Goal: Transaction & Acquisition: Purchase product/service

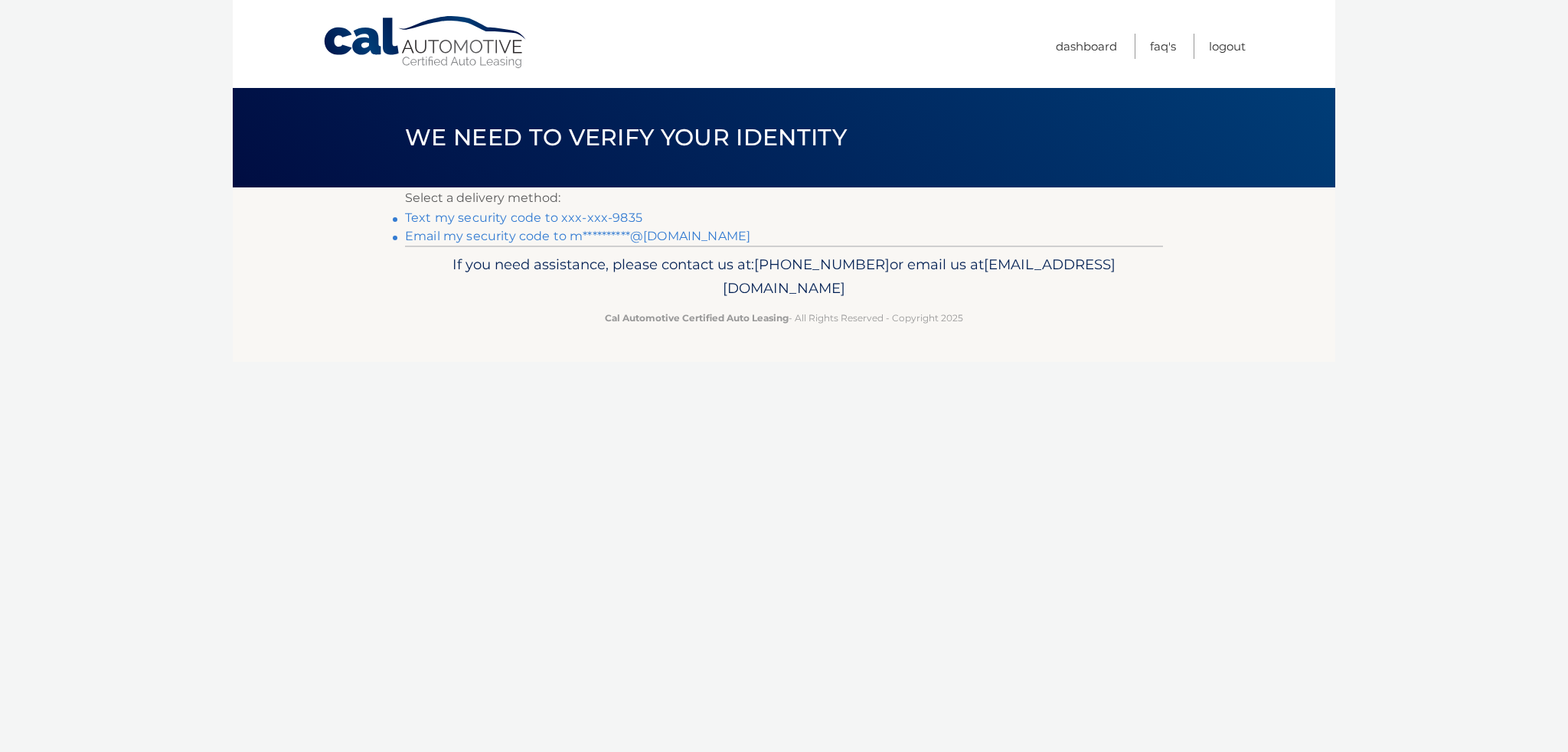
click at [594, 219] on link "Text my security code to xxx-xxx-9835" at bounding box center [523, 218] width 237 height 15
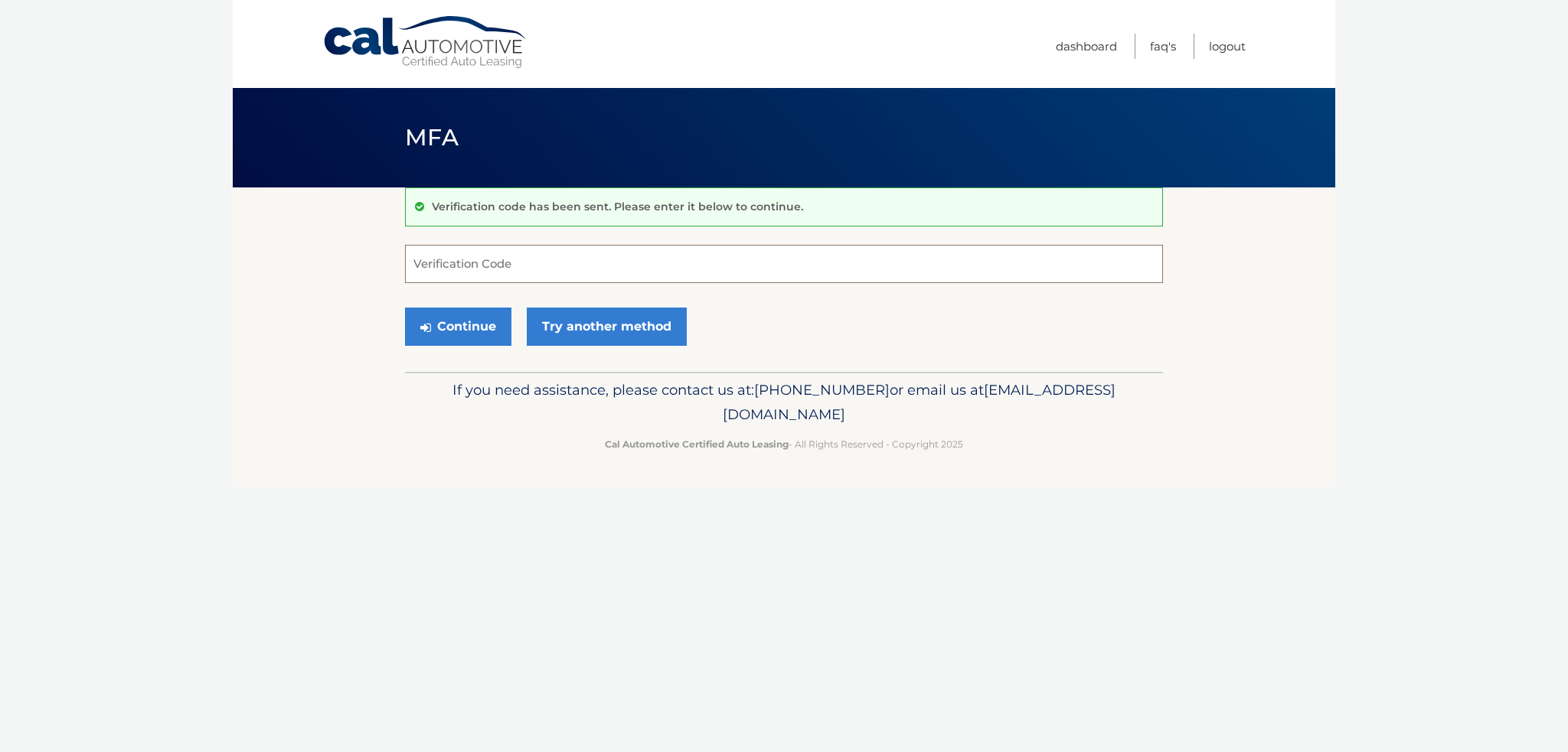
click at [586, 258] on input "Verification Code" at bounding box center [784, 263] width 758 height 38
type input "787655"
click at [456, 325] on button "Continue" at bounding box center [458, 326] width 106 height 38
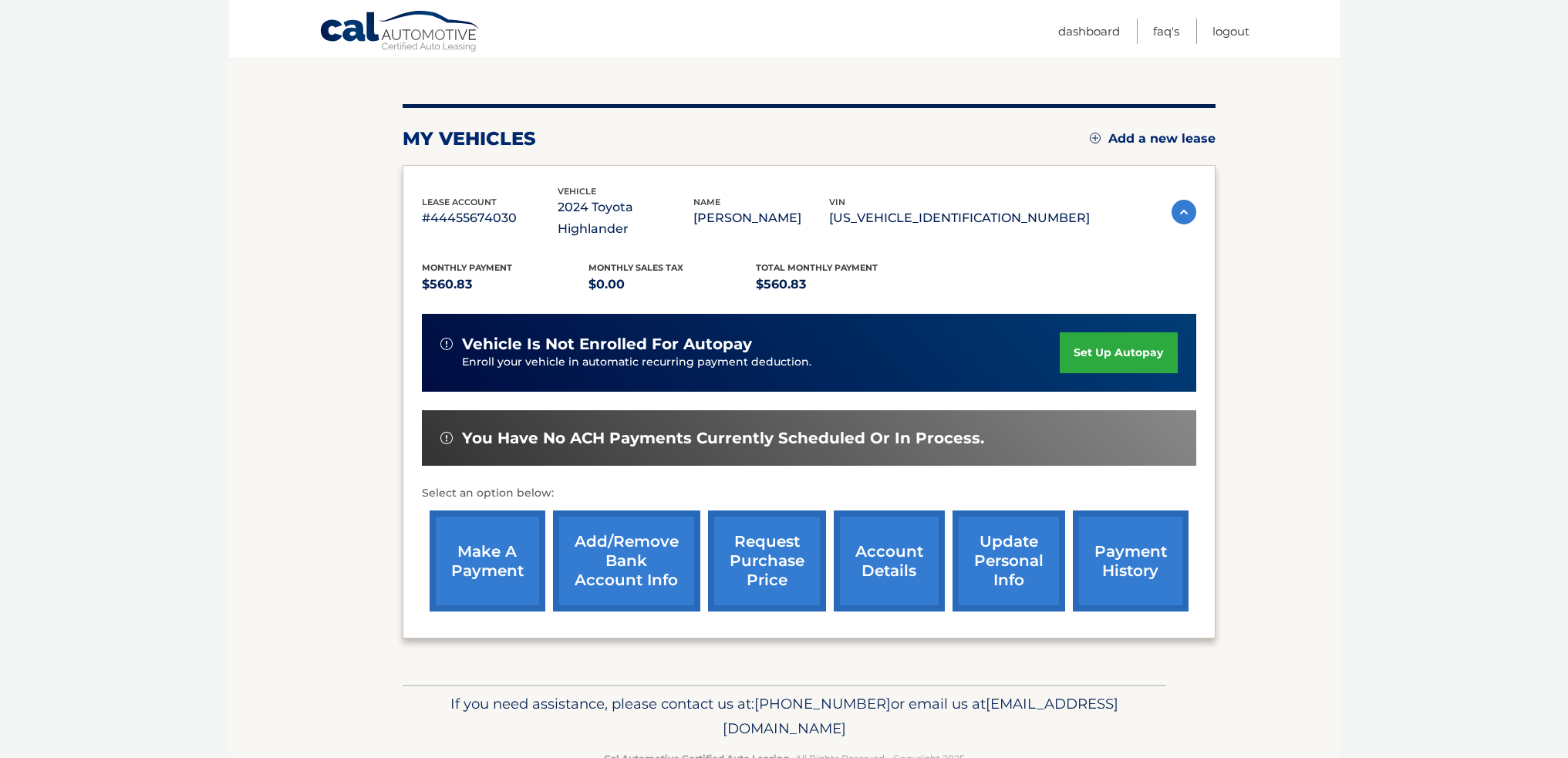
scroll to position [176, 0]
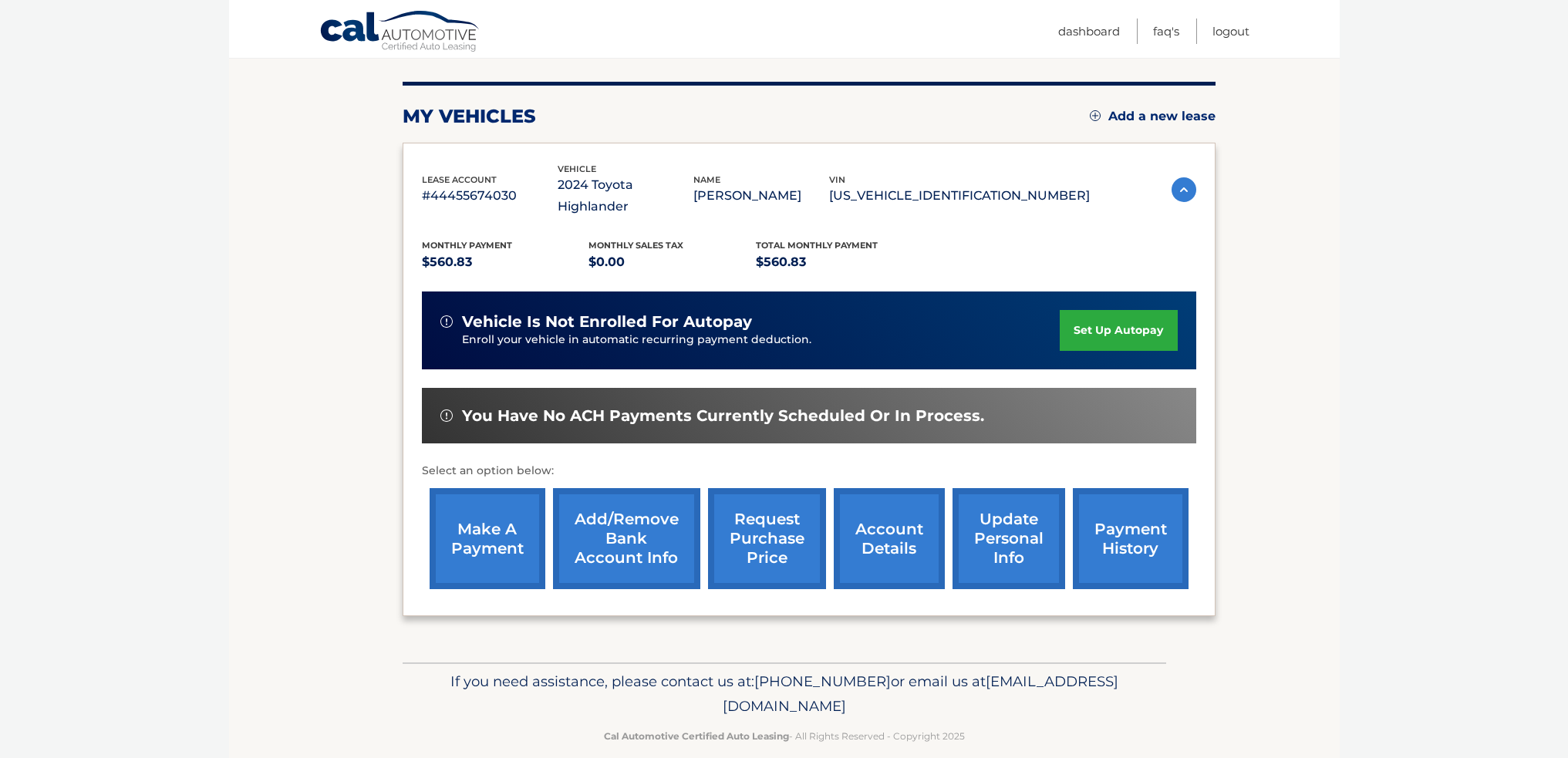
click at [474, 514] on link "make a payment" at bounding box center [488, 539] width 116 height 101
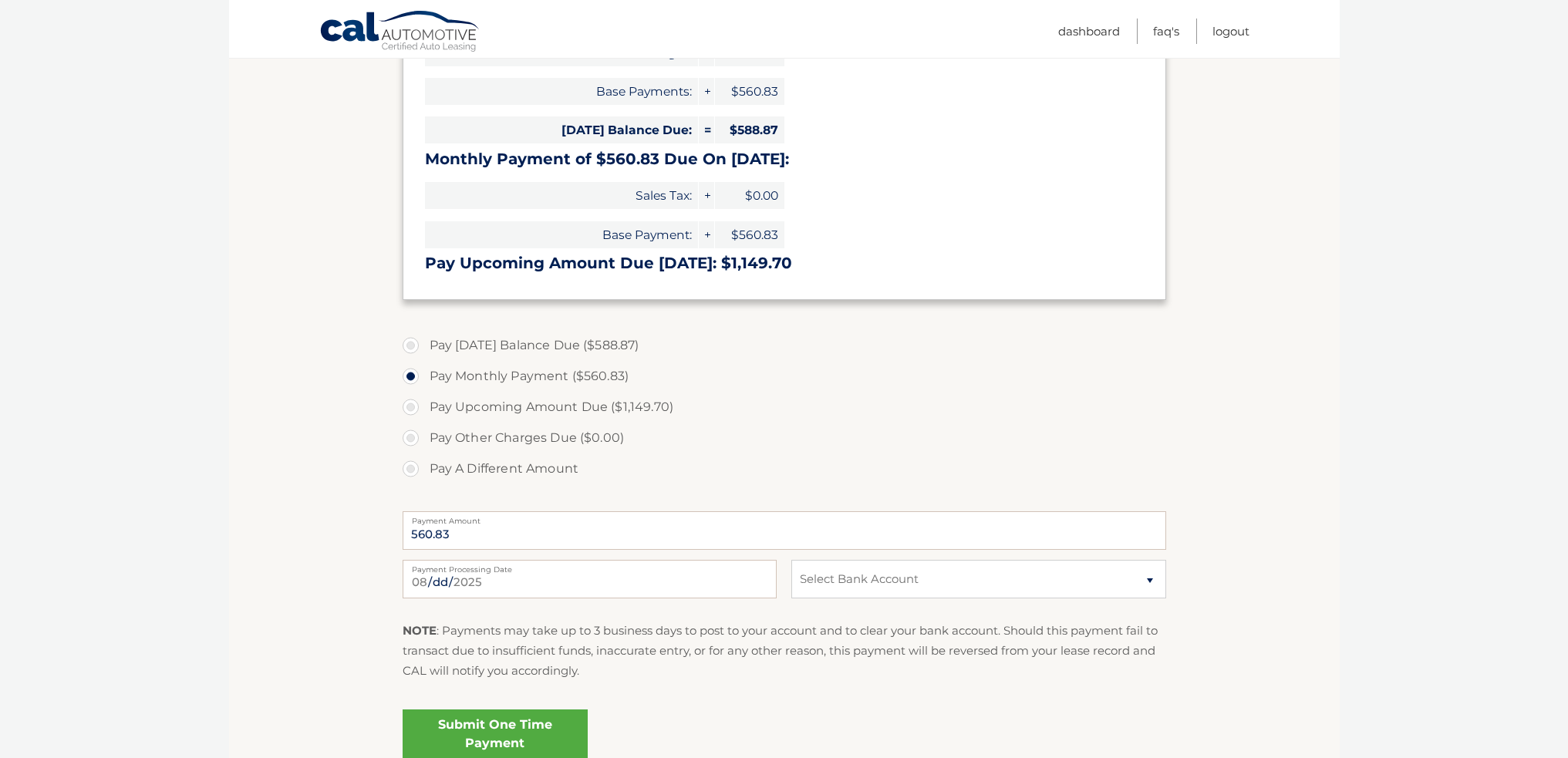
scroll to position [386, 0]
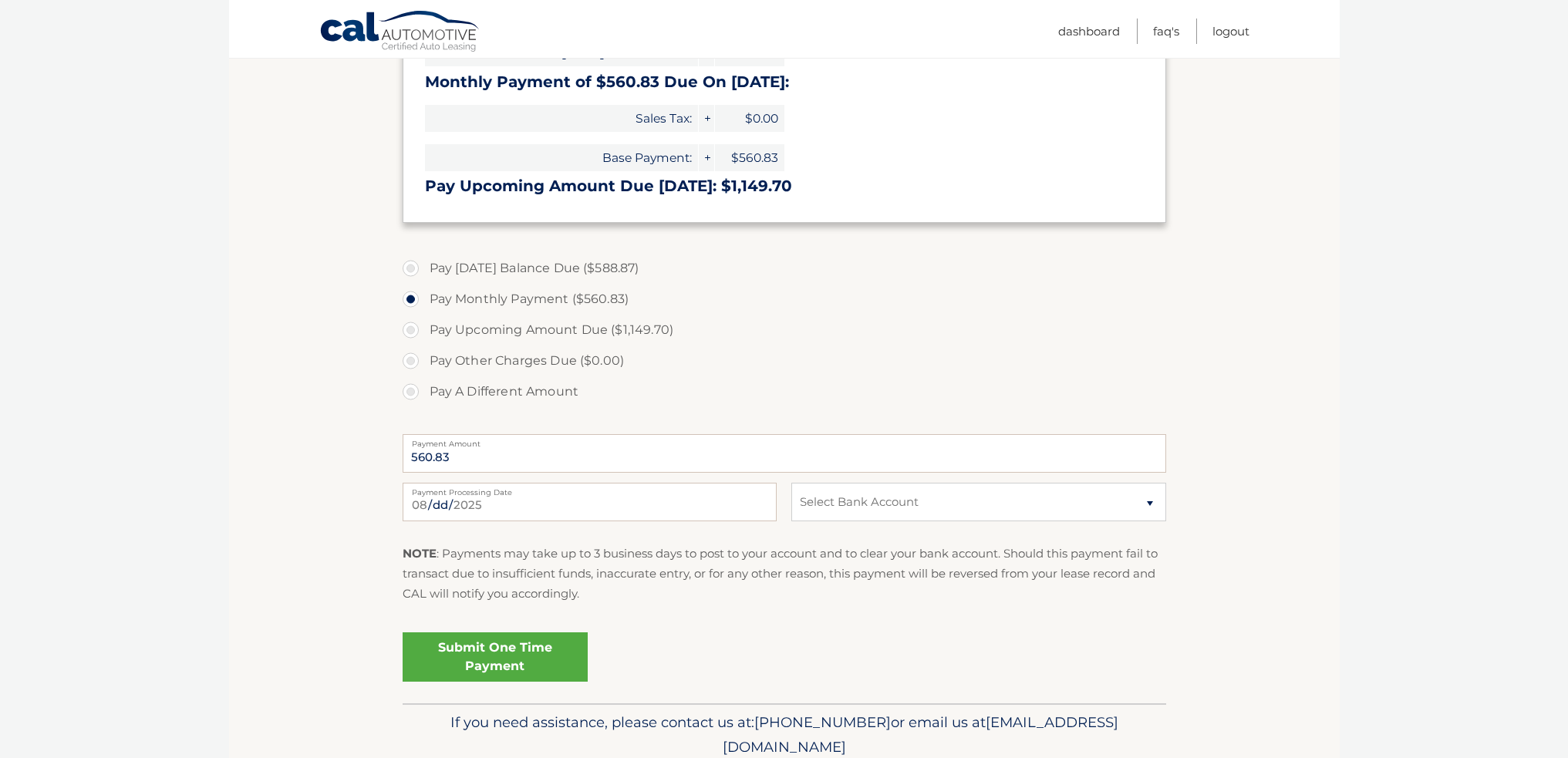
click at [413, 268] on label "Pay [DATE] Balance Due ($588.87)" at bounding box center [784, 268] width 764 height 31
click at [413, 268] on input "Pay [DATE] Balance Due ($588.87)" at bounding box center [416, 265] width 16 height 24
radio input "true"
type input "588.87"
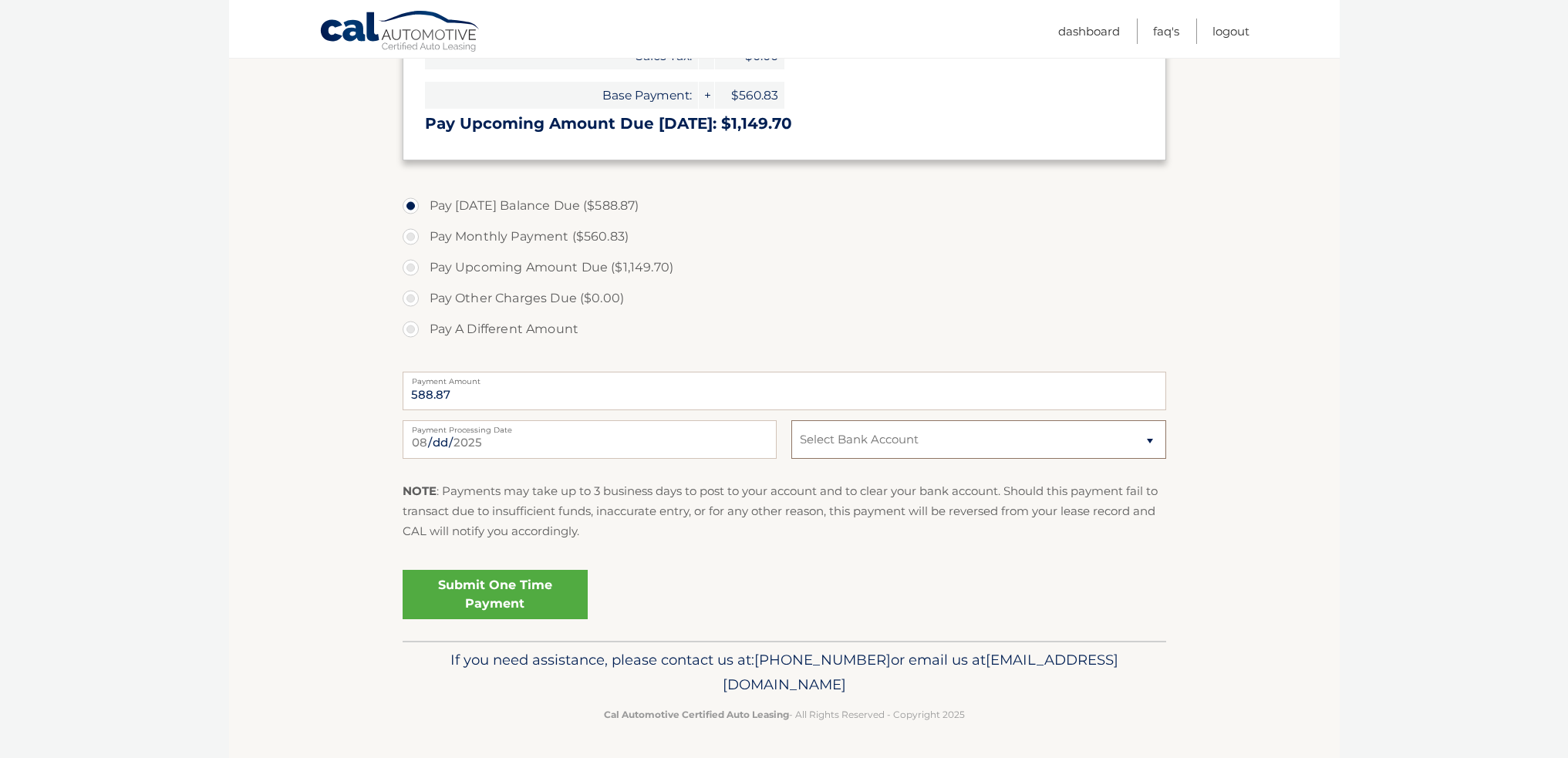
click at [955, 438] on select "Select Bank Account Checking TD BANK NA *****0092 Checking TD BANK NA *****2493" at bounding box center [978, 439] width 374 height 38
select select "MjY0MGNhNTMtN2U0My00MTcwLWFhNDktYTUyMTNlMDZlMGY2"
click at [791, 420] on select "Select Bank Account Checking TD BANK NA *****0092 Checking TD BANK NA *****2493" at bounding box center [978, 439] width 374 height 38
click at [476, 599] on link "Submit One Time Payment" at bounding box center [494, 595] width 185 height 49
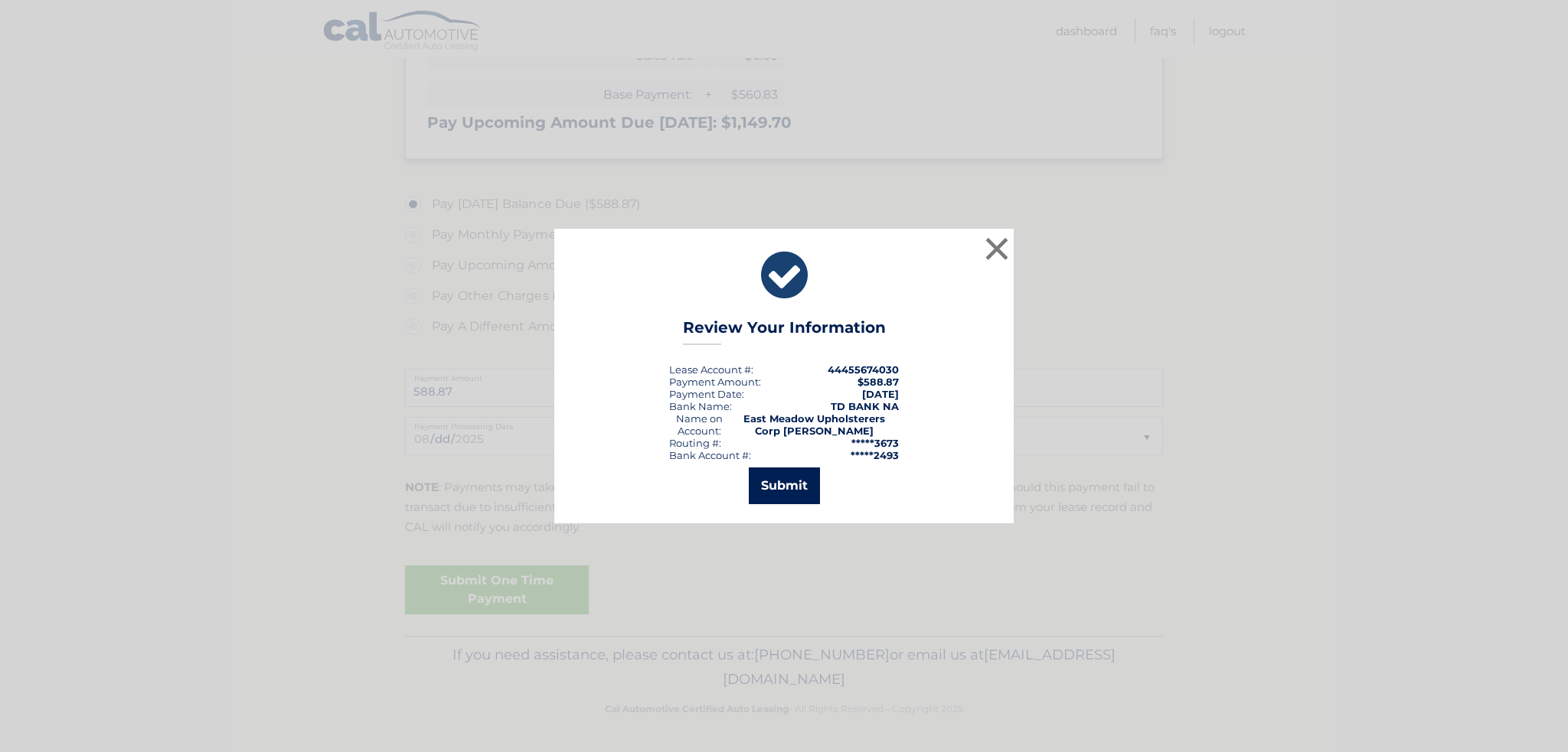
click at [788, 485] on button "Submit" at bounding box center [784, 486] width 71 height 36
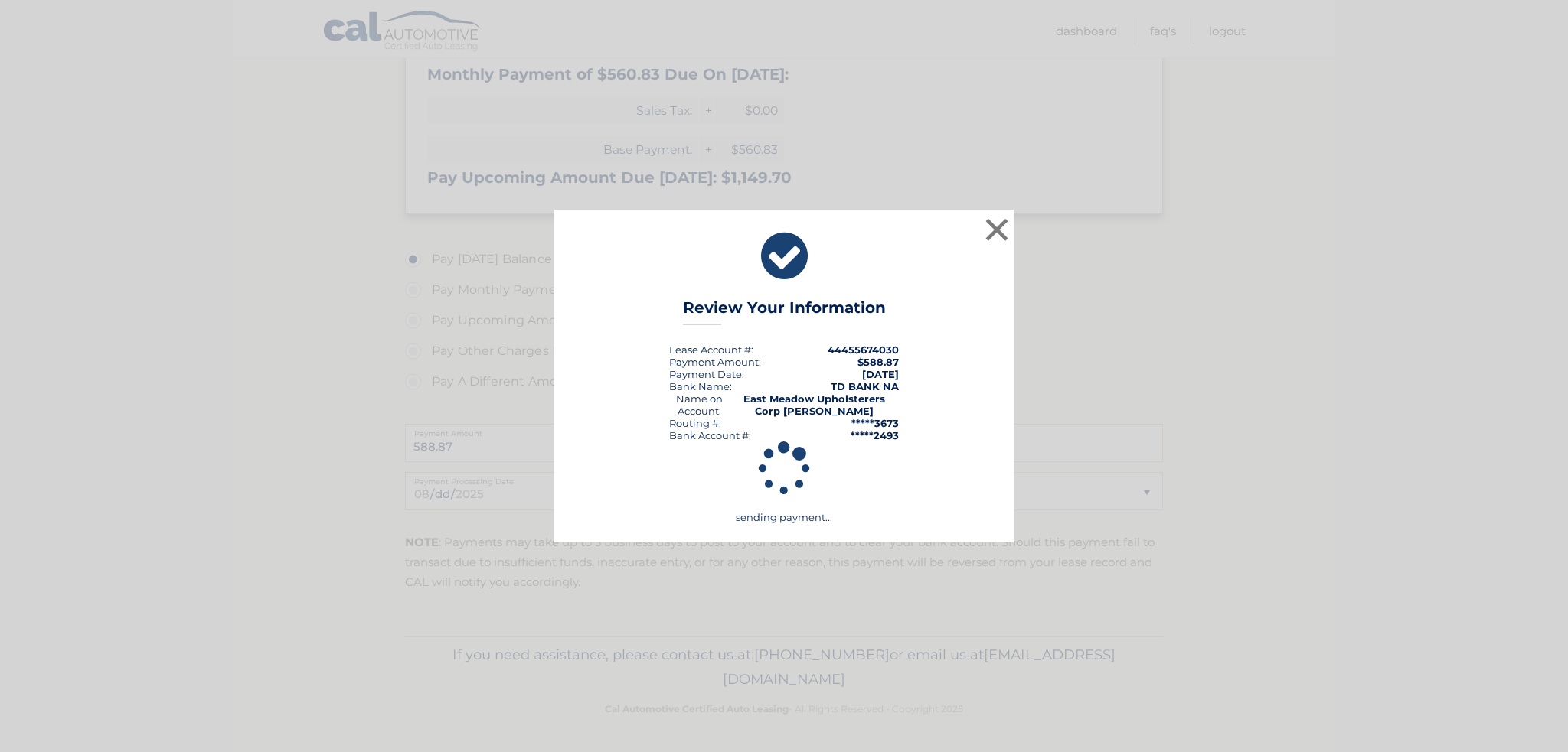
scroll to position [389, 0]
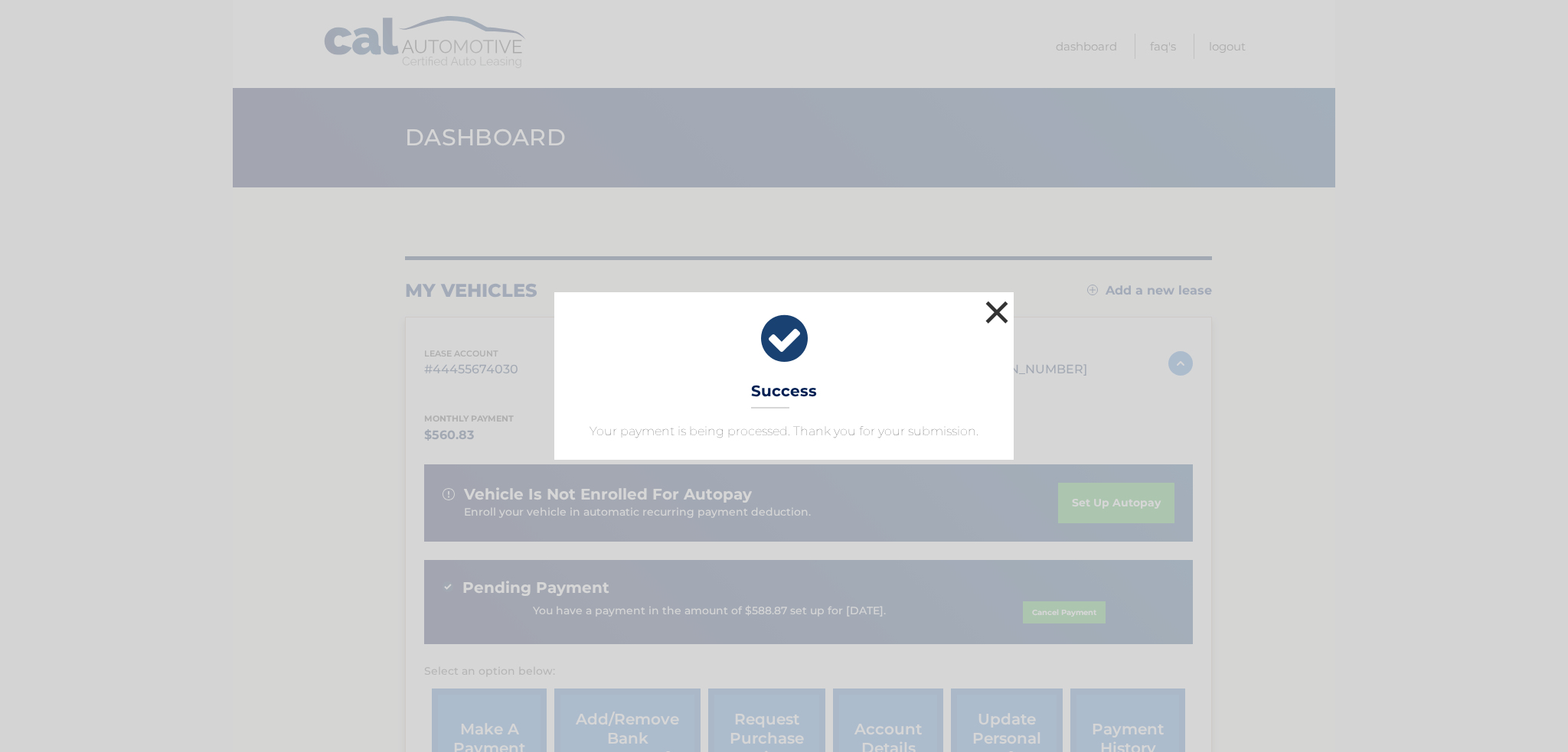
click at [996, 308] on button "×" at bounding box center [997, 312] width 31 height 31
